Goal: Transaction & Acquisition: Purchase product/service

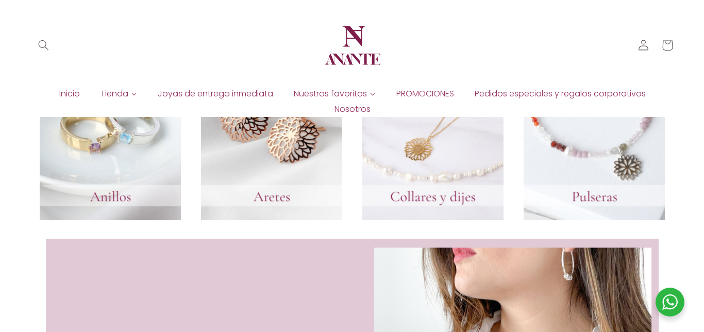
scroll to position [392, 0]
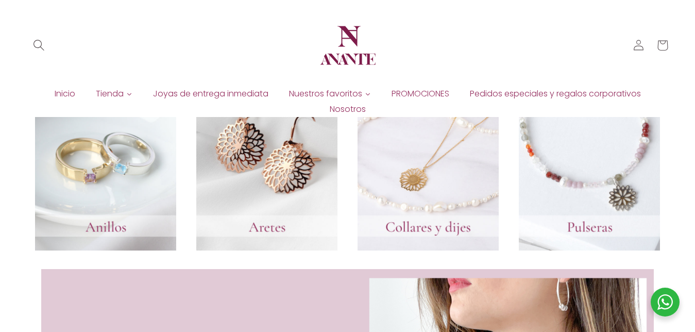
click at [38, 44] on icon "Búsqueda" at bounding box center [38, 45] width 11 height 11
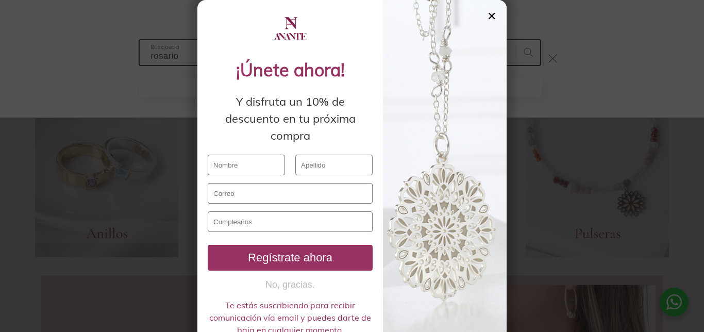
type input "rosario"
click at [516, 40] on button "Búsqueda" at bounding box center [528, 52] width 24 height 24
